Goal: Obtain resource: Download file/media

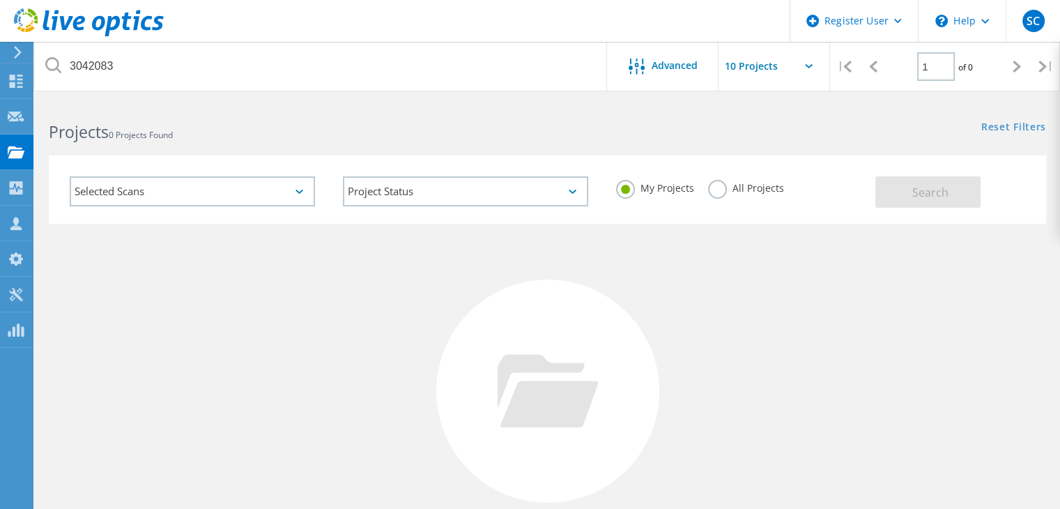
click at [725, 187] on label "All Projects" at bounding box center [746, 186] width 76 height 13
click at [0, 0] on input "All Projects" at bounding box center [0, 0] width 0 height 0
click at [923, 190] on span "Search" at bounding box center [930, 192] width 36 height 15
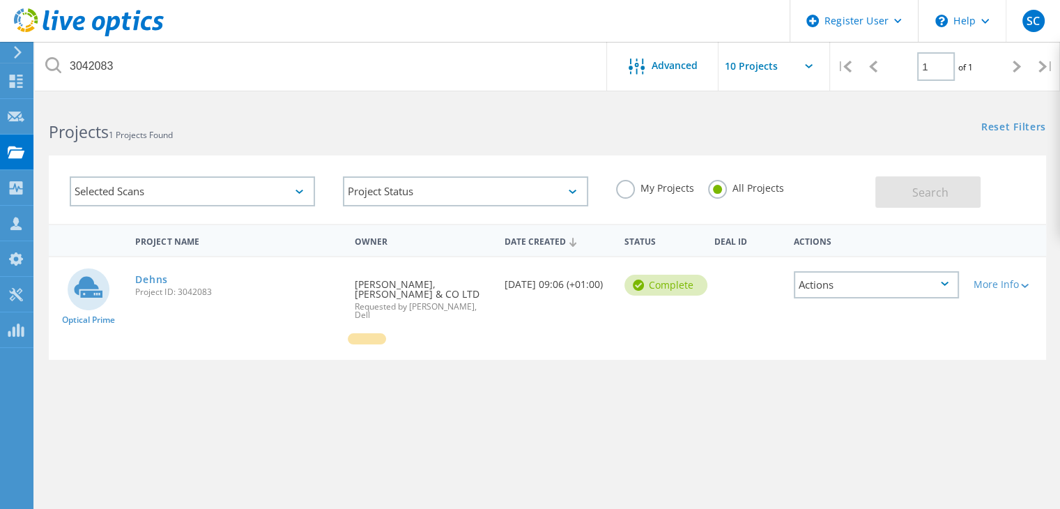
click at [183, 291] on span "Project ID: 3042083" at bounding box center [238, 292] width 206 height 8
click at [145, 281] on link "Dehns" at bounding box center [151, 280] width 33 height 10
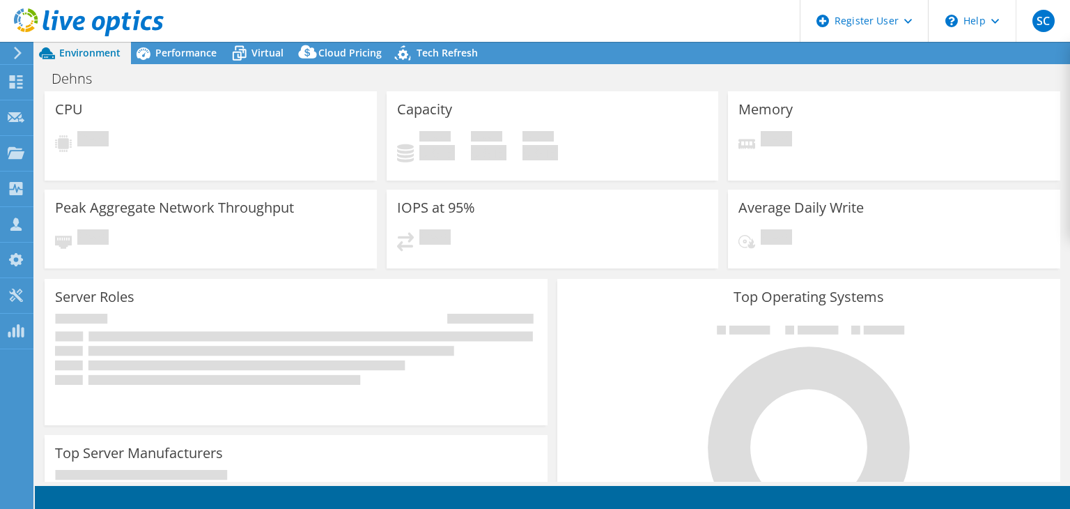
select select "USD"
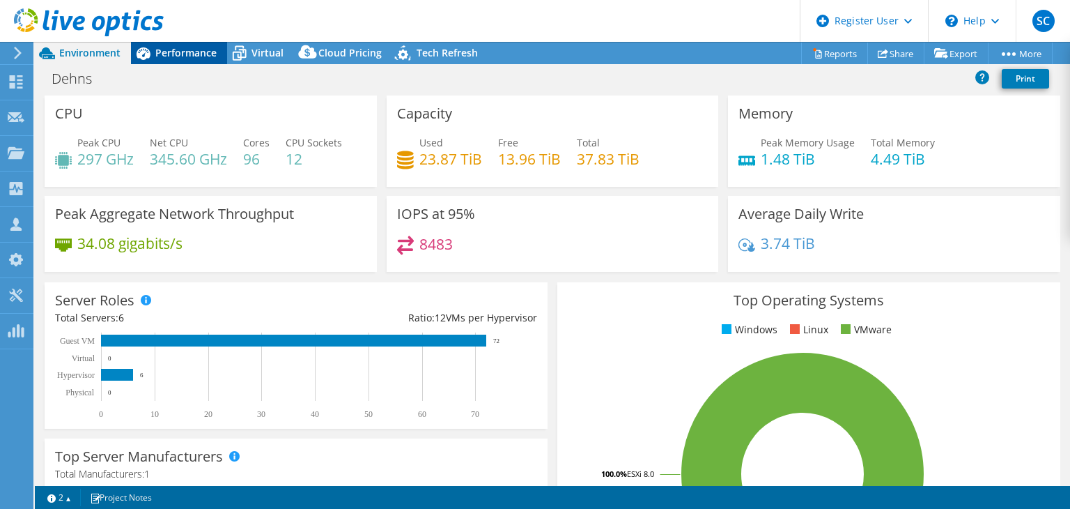
click at [201, 48] on span "Performance" at bounding box center [185, 52] width 61 height 13
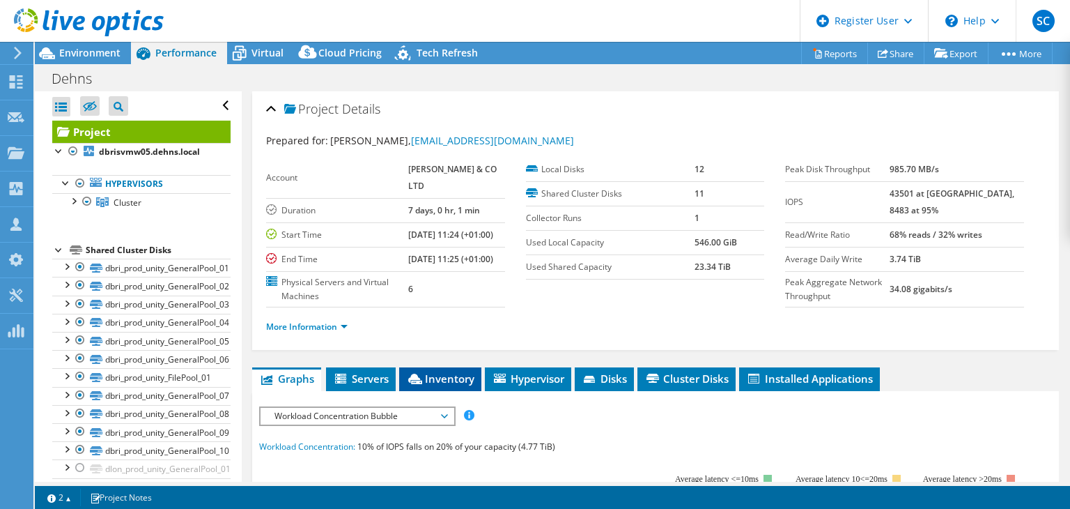
click at [444, 385] on span "Inventory" at bounding box center [440, 378] width 68 height 14
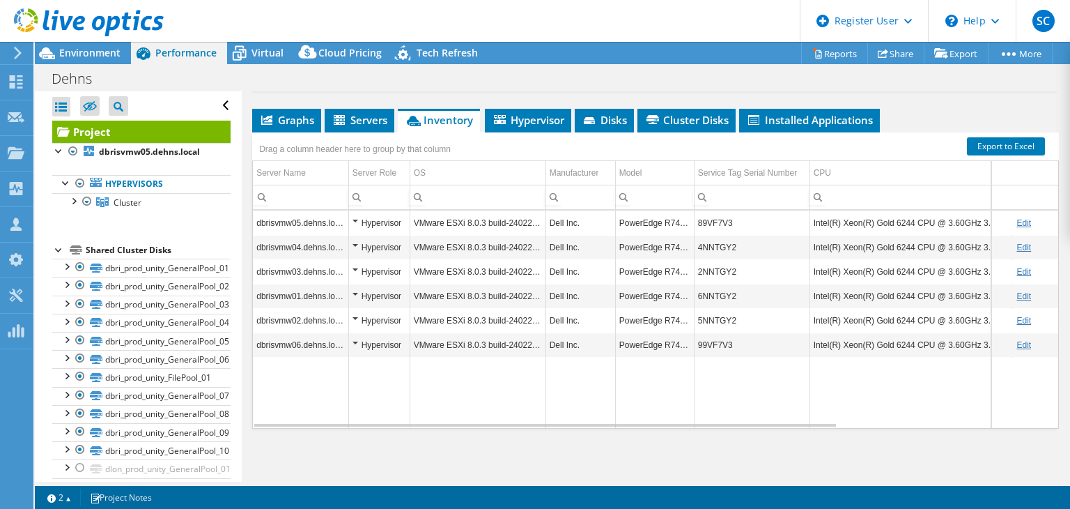
scroll to position [290, 0]
click at [83, 206] on div at bounding box center [87, 201] width 14 height 17
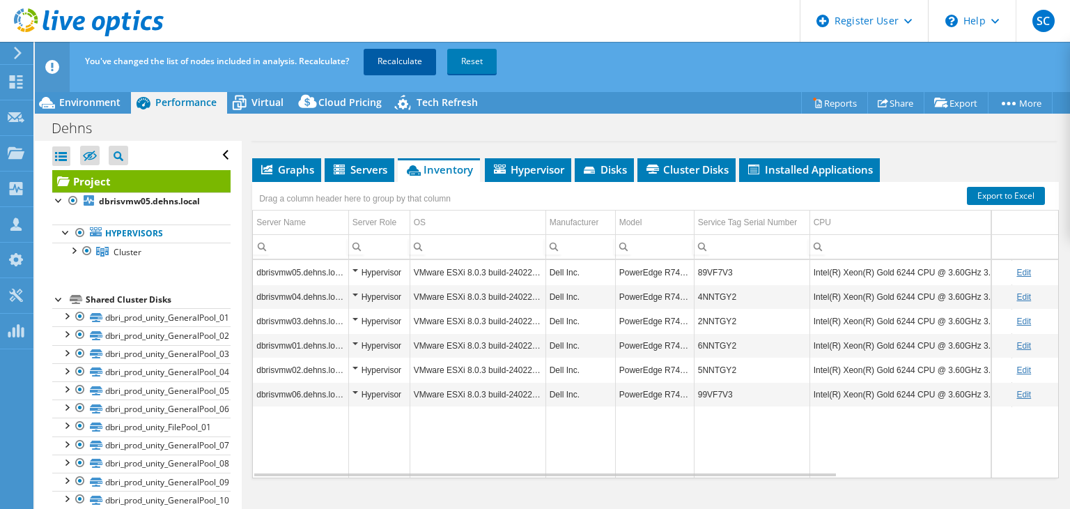
click at [404, 59] on link "Recalculate" at bounding box center [400, 61] width 72 height 25
click at [967, 191] on link "Export to Excel" at bounding box center [1006, 196] width 78 height 18
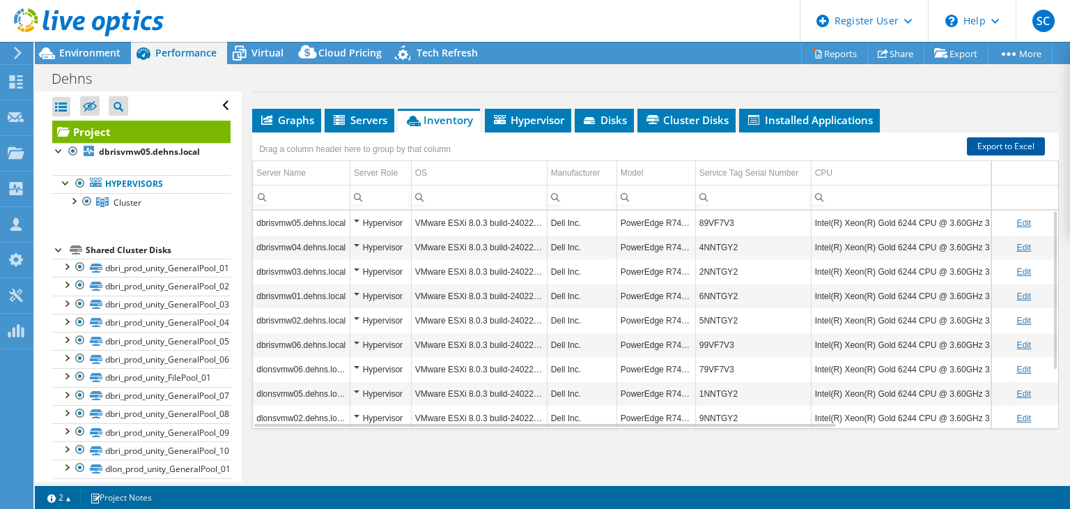
click at [988, 143] on link "Export to Excel" at bounding box center [1006, 146] width 78 height 18
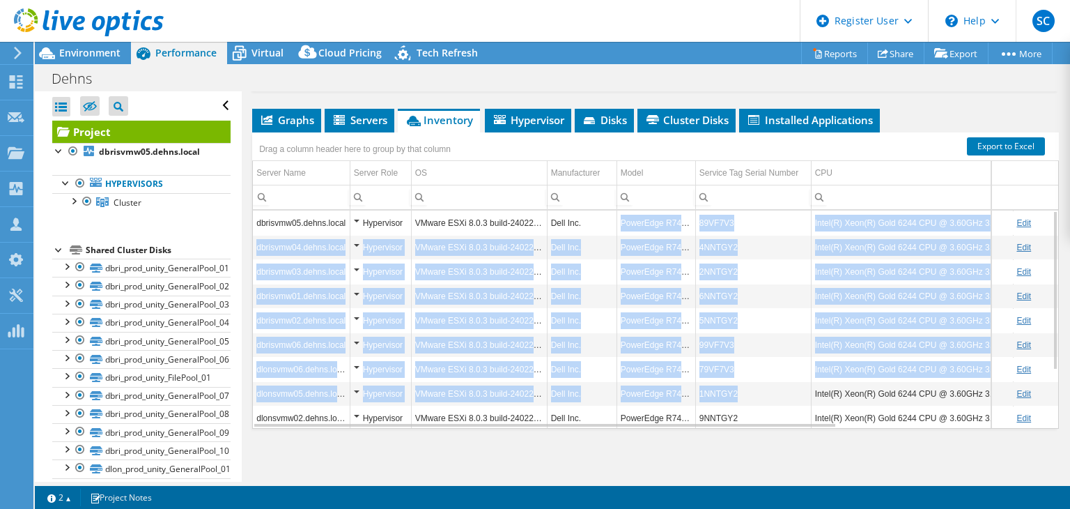
drag, startPoint x: 619, startPoint y: 216, endPoint x: 737, endPoint y: 402, distance: 220.5
click at [737, 402] on tbody "dbrisvmw05.dehns.local Hypervisor VMware ESXi 8.0.3 build-24022510 Dell Inc. Po…" at bounding box center [794, 356] width 1083 height 293
